Goal: Information Seeking & Learning: Learn about a topic

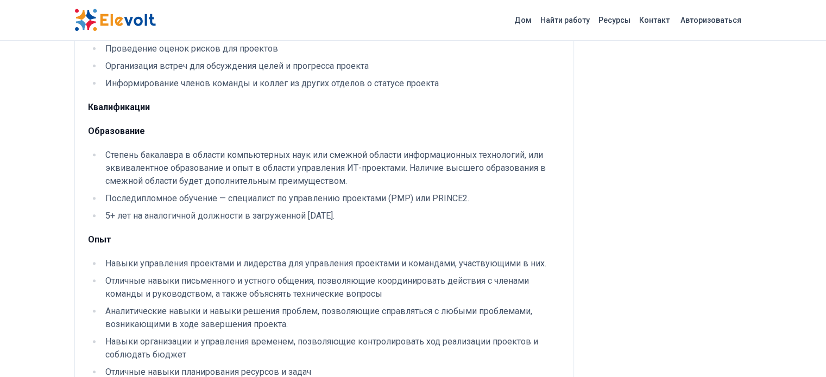
scroll to position [272, 0]
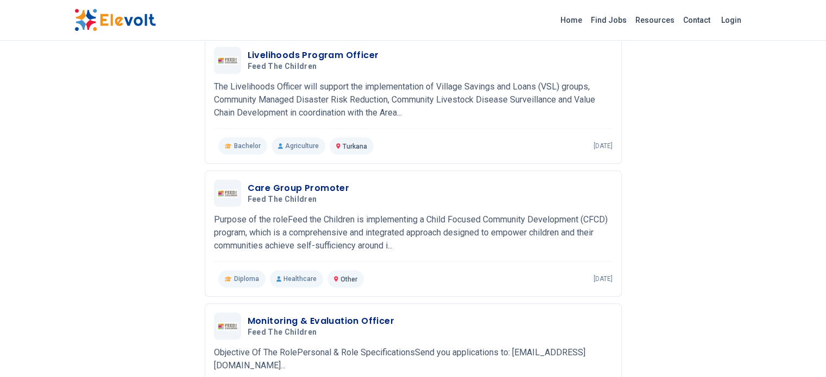
scroll to position [1195, 0]
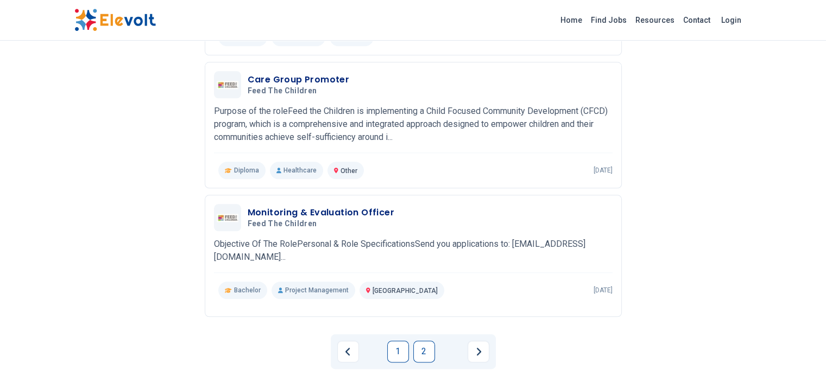
click at [419, 341] on link "2" at bounding box center [424, 352] width 22 height 22
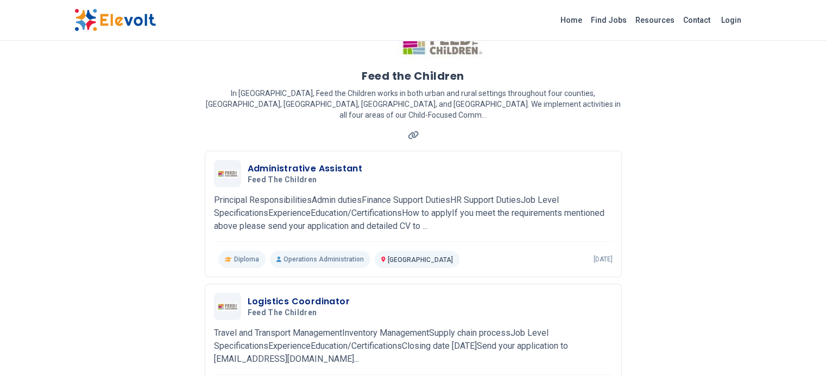
scroll to position [0, 0]
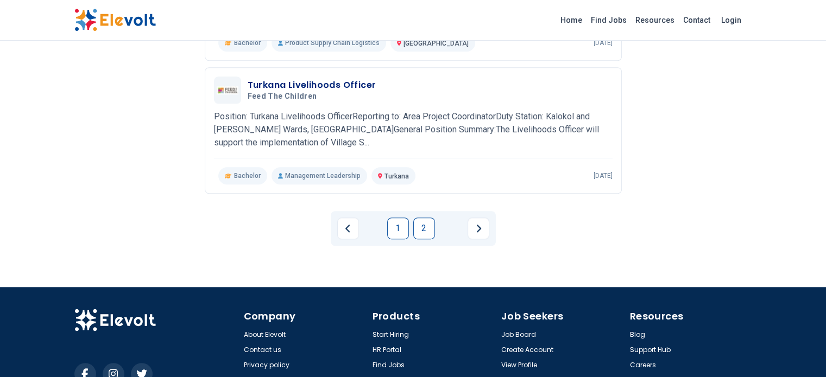
click at [401, 218] on link "1" at bounding box center [398, 229] width 22 height 22
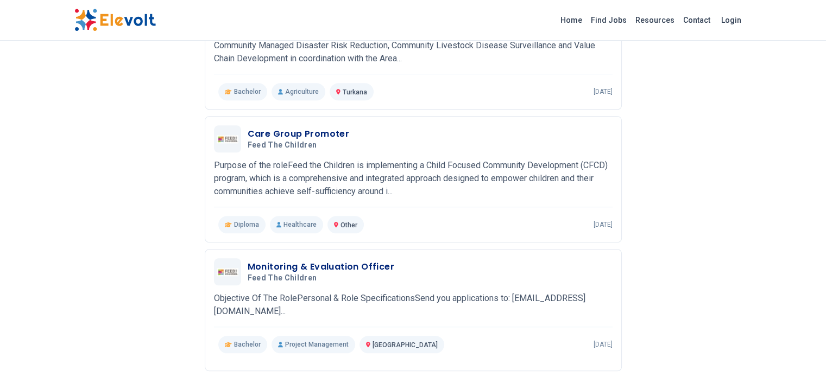
scroll to position [1249, 0]
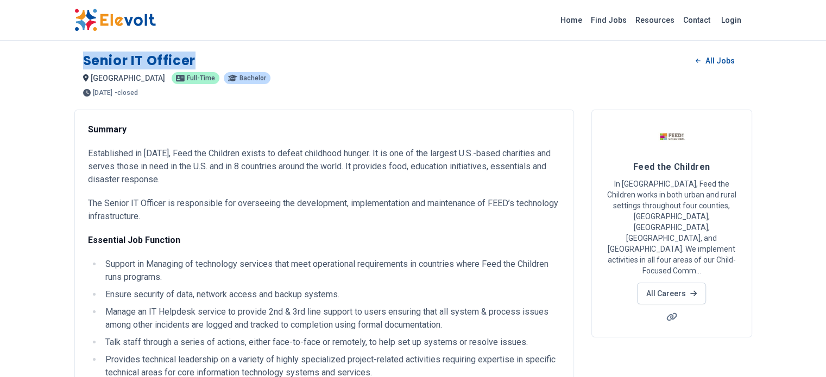
drag, startPoint x: 8, startPoint y: 51, endPoint x: 135, endPoint y: 41, distance: 128.0
copy h1 "Senior IT Officer"
